Goal: Navigation & Orientation: Find specific page/section

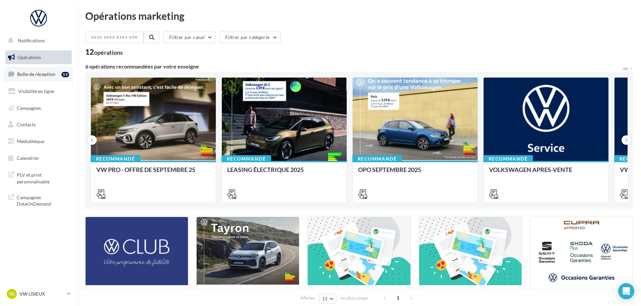
click at [52, 80] on link "Boîte de réception 59" at bounding box center [38, 74] width 69 height 14
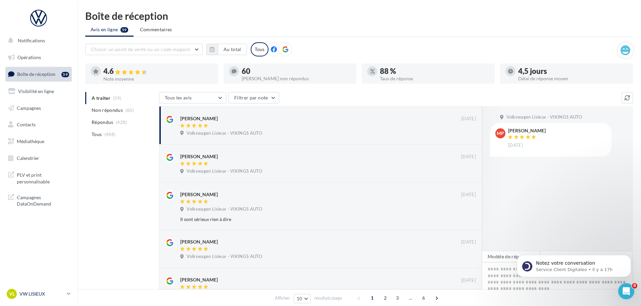
click at [40, 291] on p "VW LISIEUX" at bounding box center [41, 293] width 45 height 7
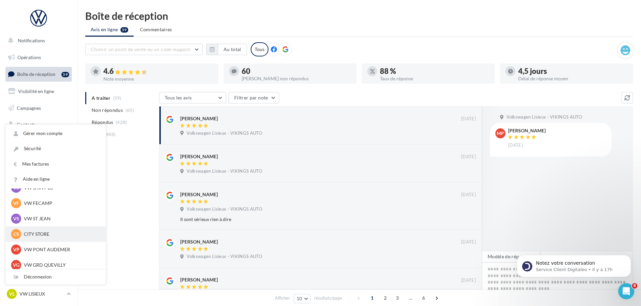
scroll to position [101, 0]
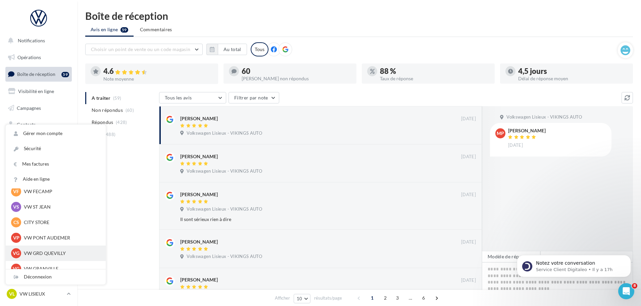
click at [55, 254] on p "VW GRD QUEVILLY" at bounding box center [61, 253] width 74 height 7
